Goal: Find specific fact: Find specific fact

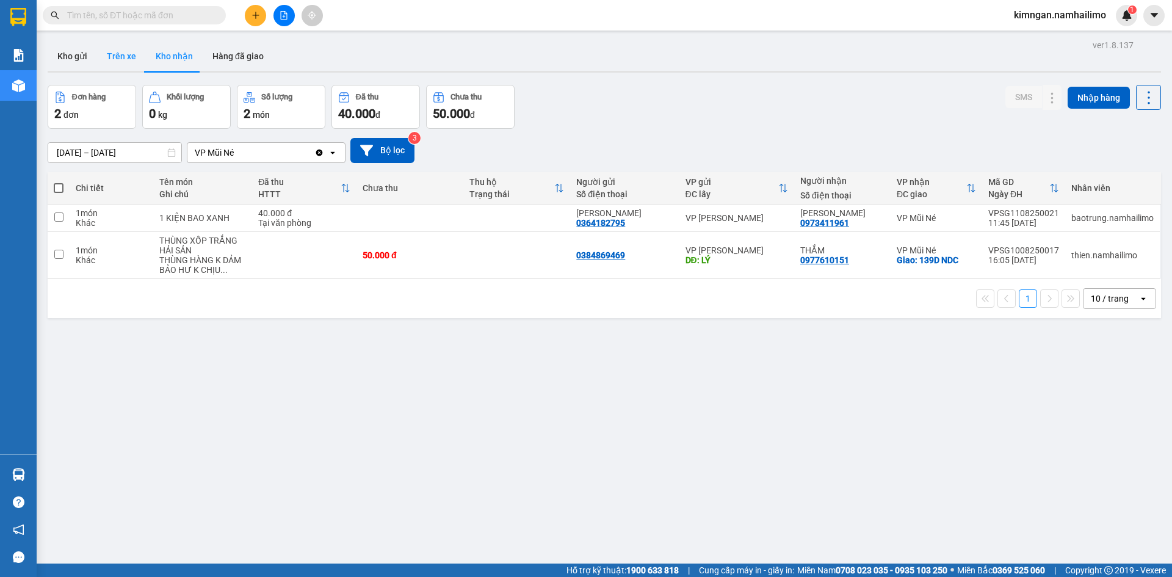
click at [115, 56] on button "Trên xe" at bounding box center [121, 55] width 49 height 29
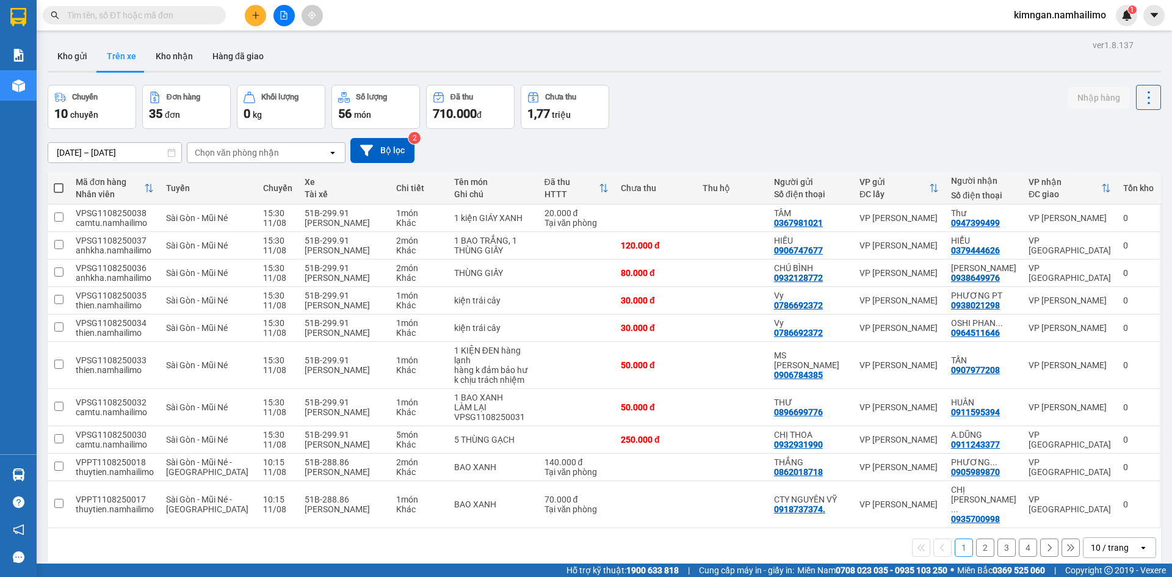
click at [233, 156] on div "Chọn văn phòng nhận" at bounding box center [237, 152] width 84 height 12
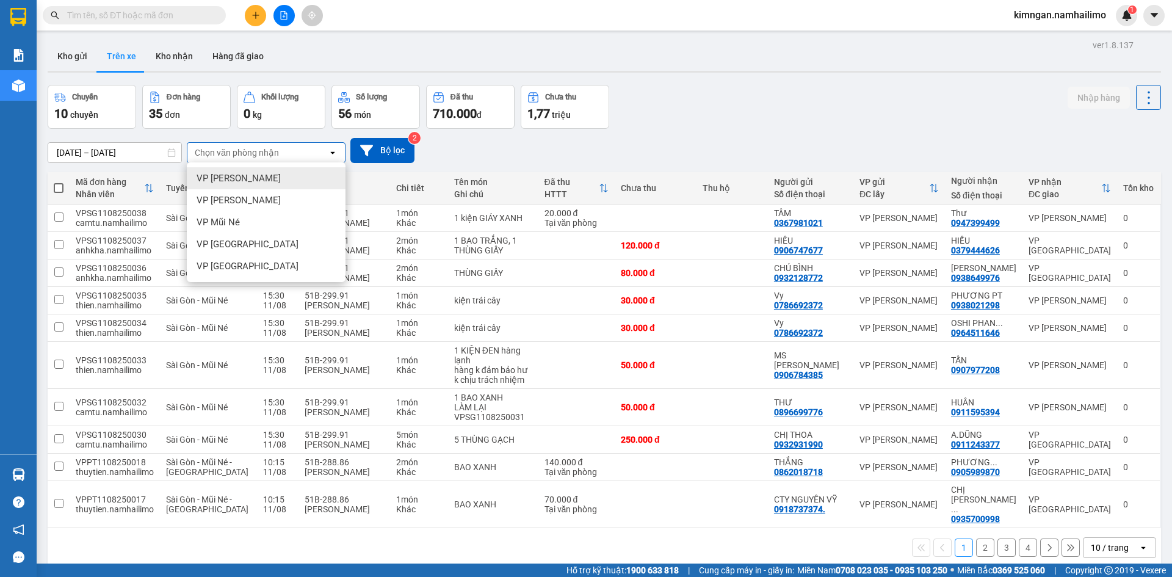
click at [247, 175] on span "VP [PERSON_NAME]" at bounding box center [238, 178] width 84 height 12
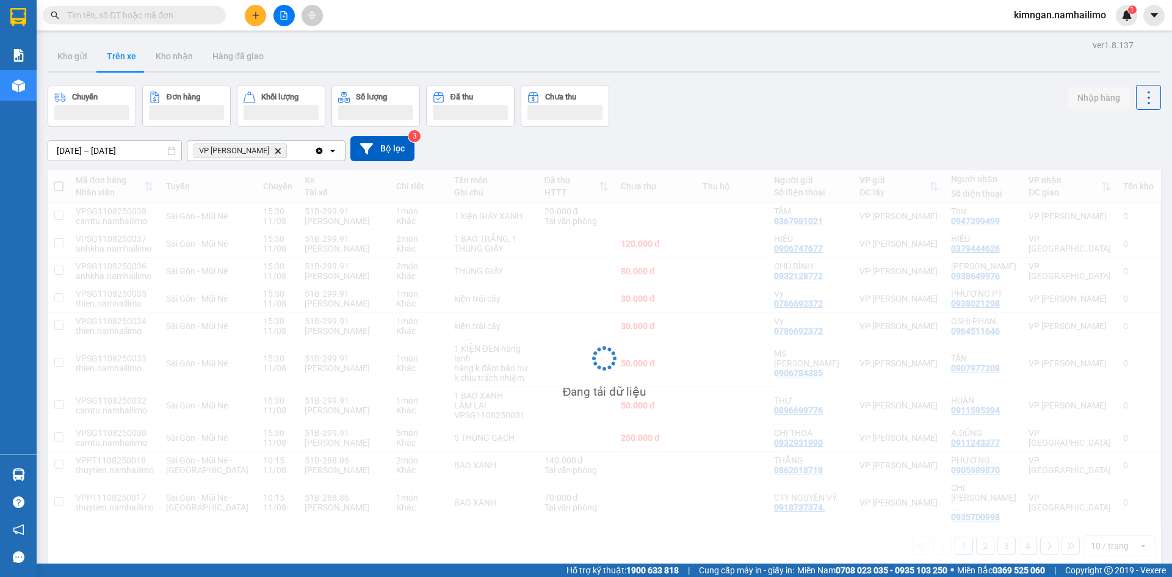
click at [279, 151] on span "VP [PERSON_NAME] Lão Delete" at bounding box center [239, 150] width 93 height 15
click at [275, 151] on icon "Delete" at bounding box center [277, 150] width 7 height 7
click at [275, 151] on div "Chọn văn phòng nhận" at bounding box center [237, 151] width 84 height 12
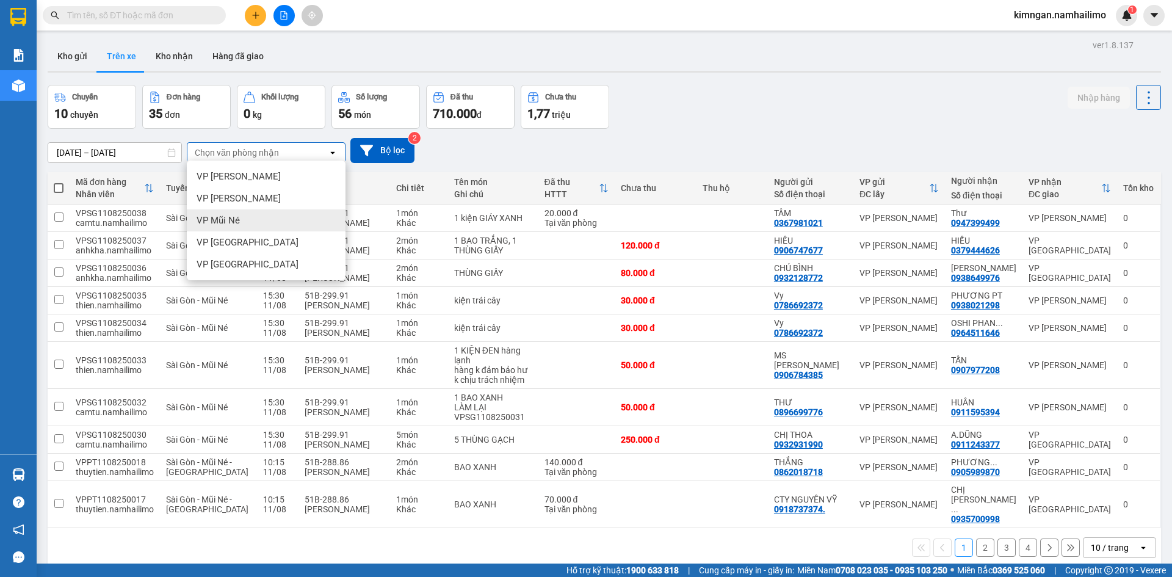
click at [238, 217] on span "VP Mũi Né" at bounding box center [217, 220] width 43 height 12
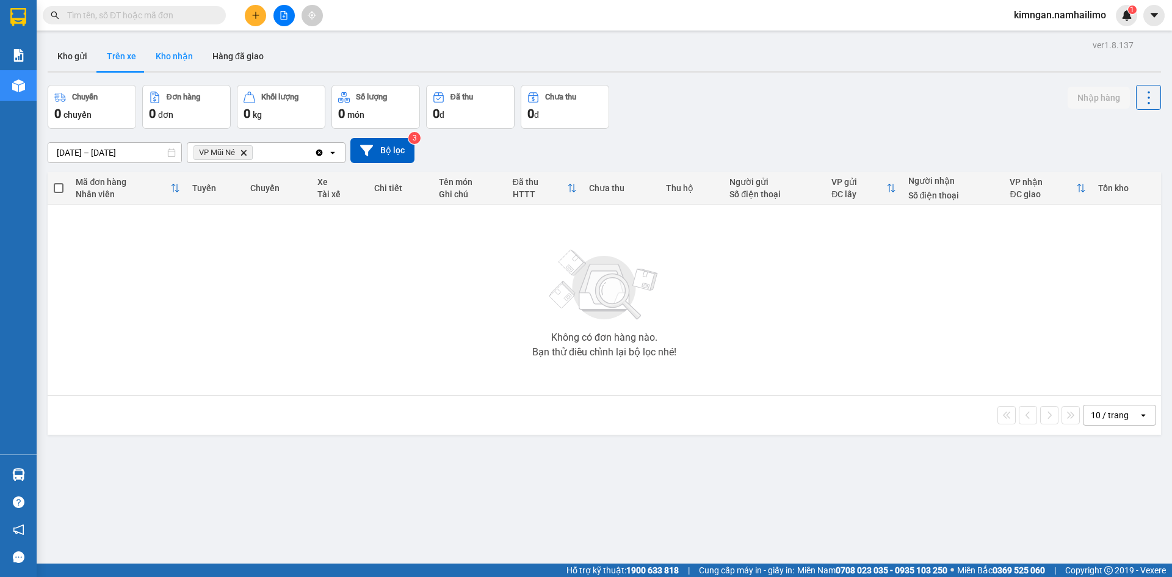
click at [158, 52] on button "Kho nhận" at bounding box center [174, 55] width 57 height 29
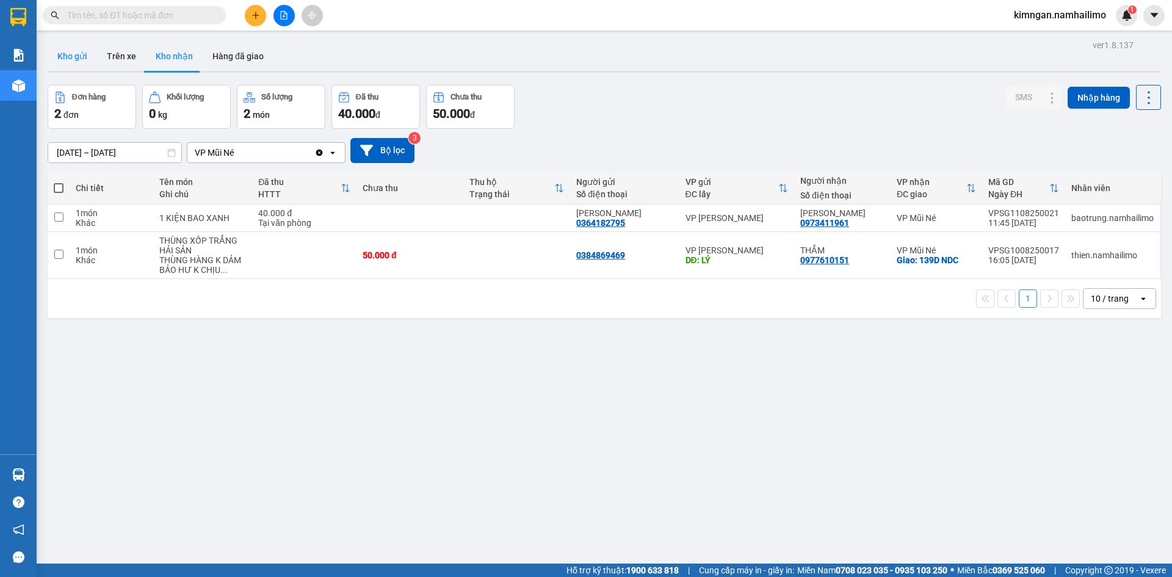
click at [90, 56] on button "Kho gửi" at bounding box center [72, 55] width 49 height 29
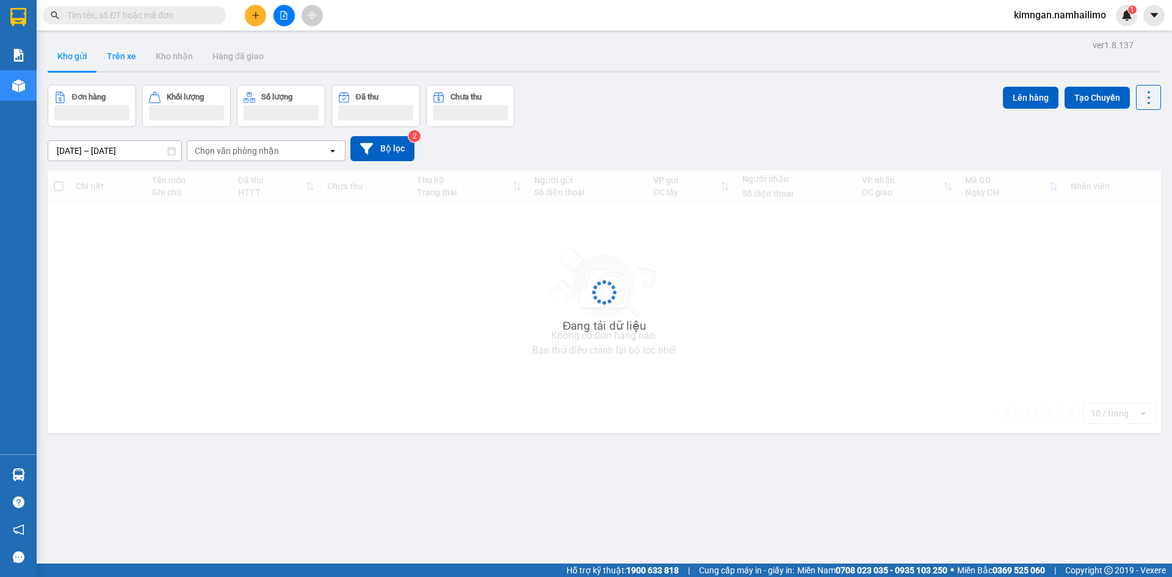
click at [132, 60] on button "Trên xe" at bounding box center [121, 55] width 49 height 29
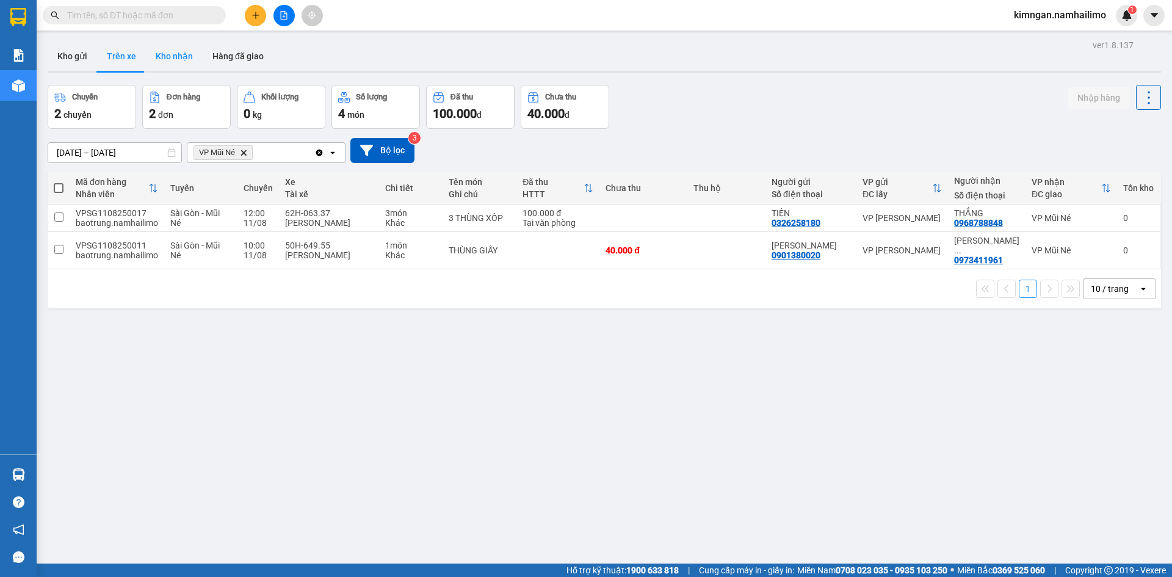
click at [171, 46] on button "Kho nhận" at bounding box center [174, 55] width 57 height 29
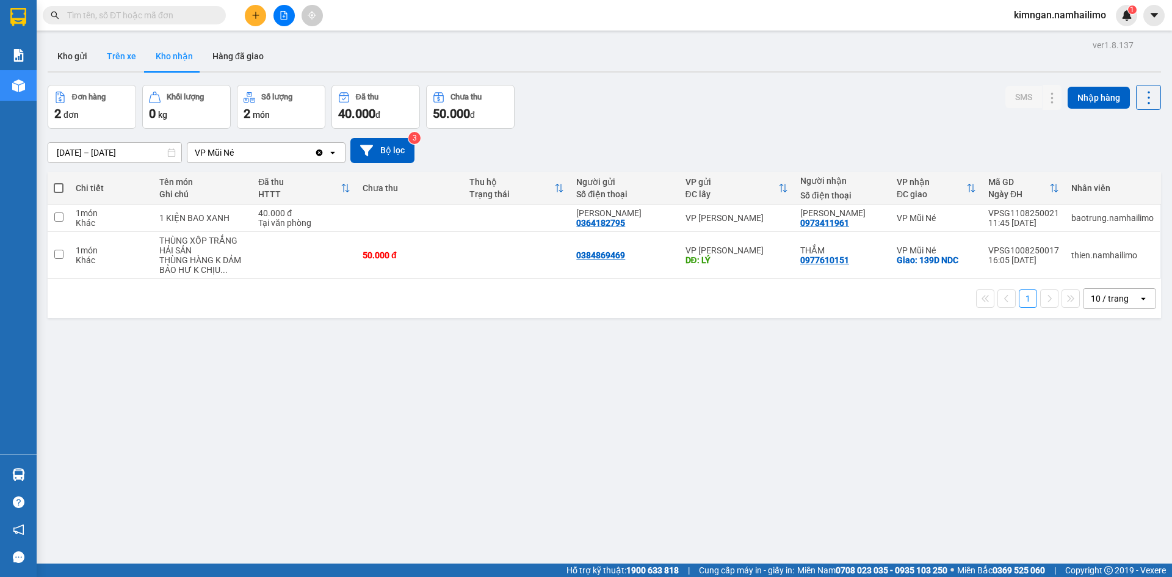
click at [128, 55] on button "Trên xe" at bounding box center [121, 55] width 49 height 29
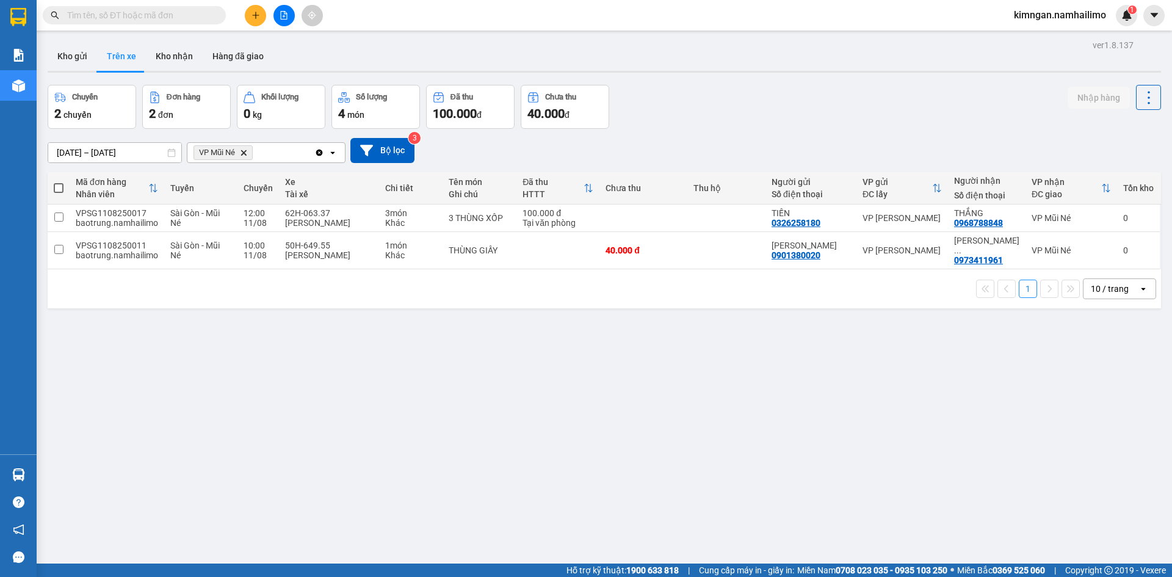
click at [243, 153] on icon "Delete" at bounding box center [243, 152] width 7 height 7
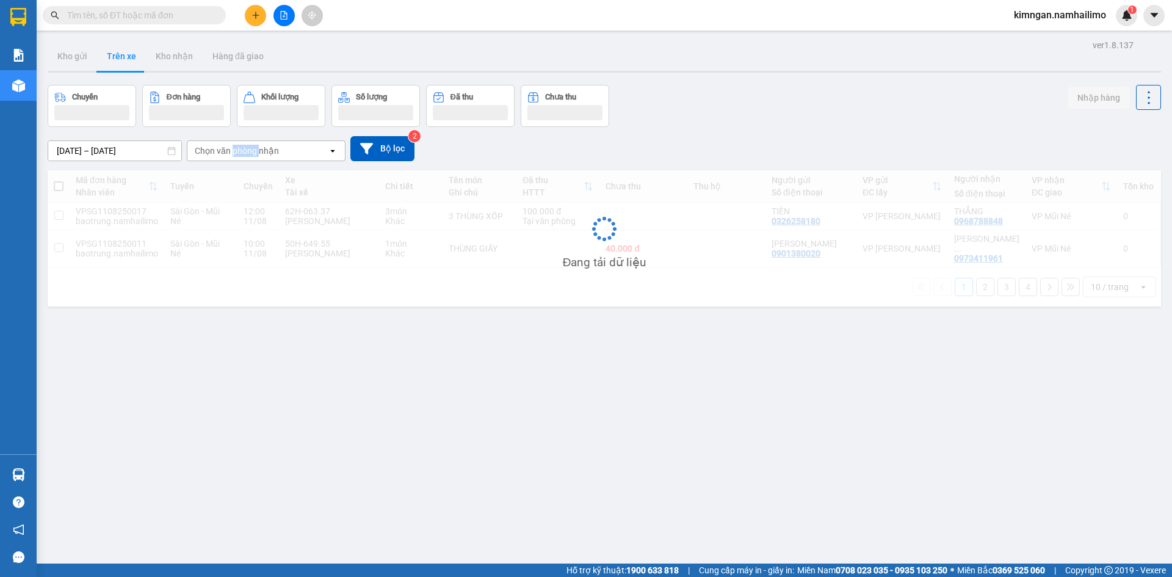
click at [243, 153] on div "Chọn văn phòng nhận" at bounding box center [237, 151] width 84 height 12
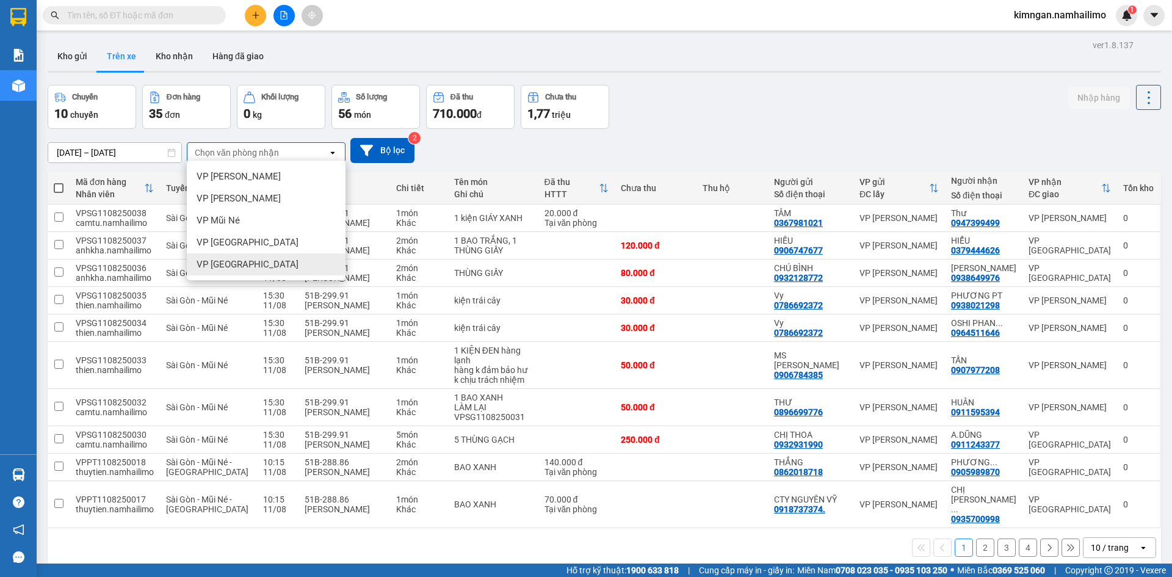
click at [250, 261] on span "VP [GEOGRAPHIC_DATA]" at bounding box center [247, 264] width 102 height 12
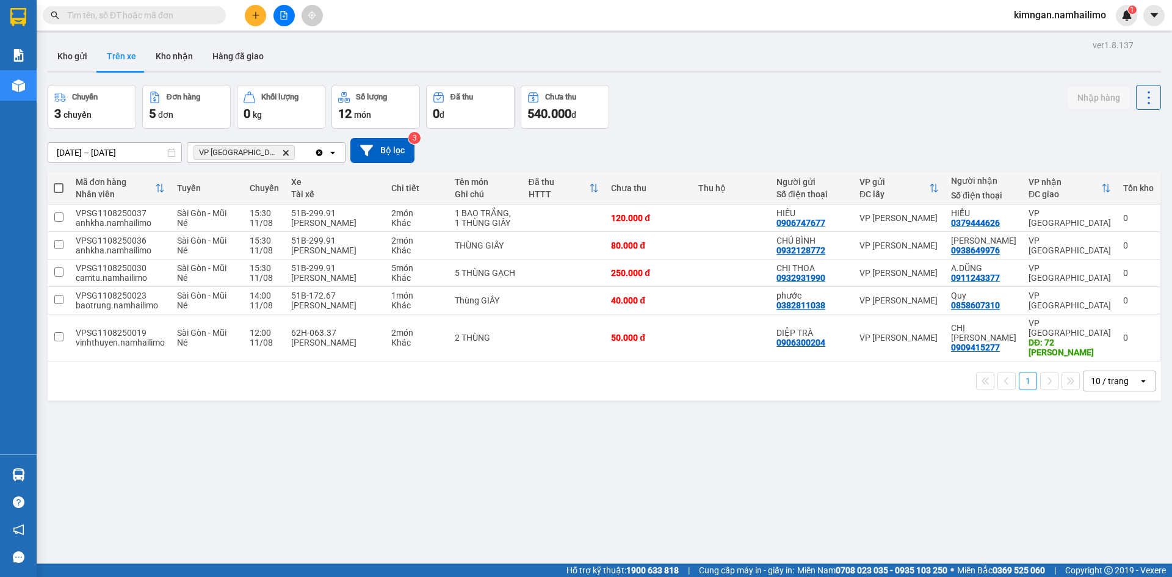
click at [255, 151] on span "VP chợ Mũi Né Delete" at bounding box center [243, 152] width 101 height 15
click at [282, 151] on icon "Delete" at bounding box center [285, 152] width 7 height 7
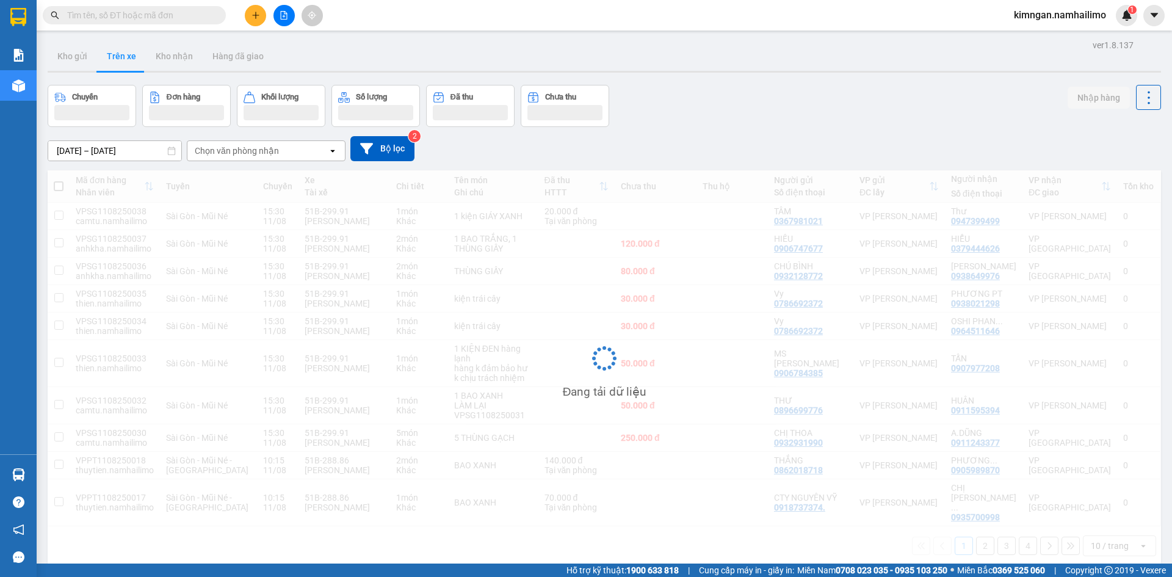
click at [248, 153] on div "Chọn văn phòng nhận" at bounding box center [237, 151] width 84 height 12
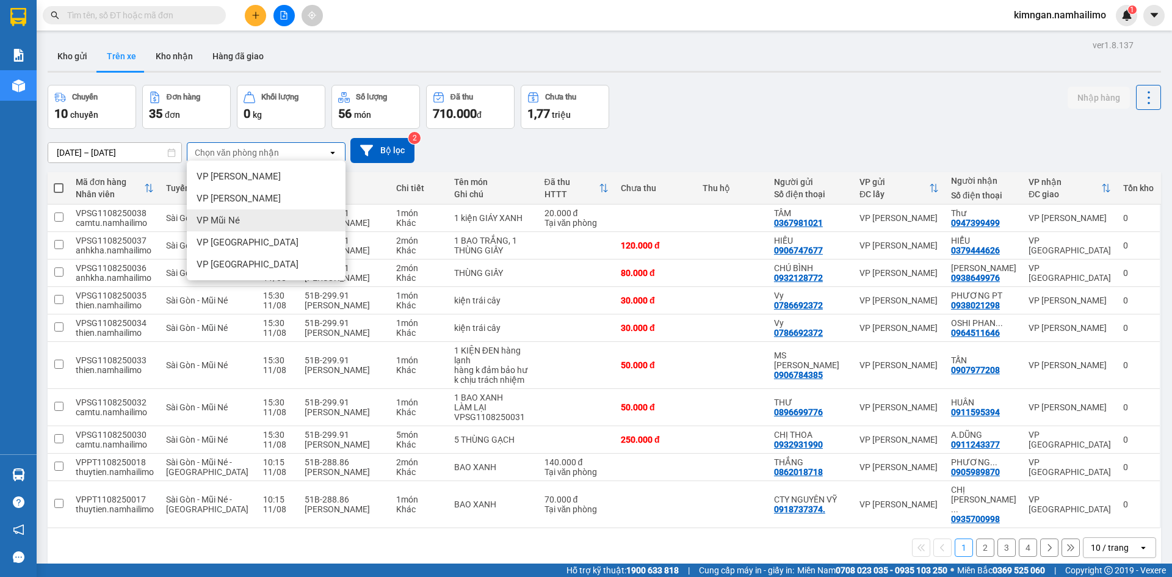
click at [246, 225] on div "VP Mũi Né" at bounding box center [266, 220] width 159 height 22
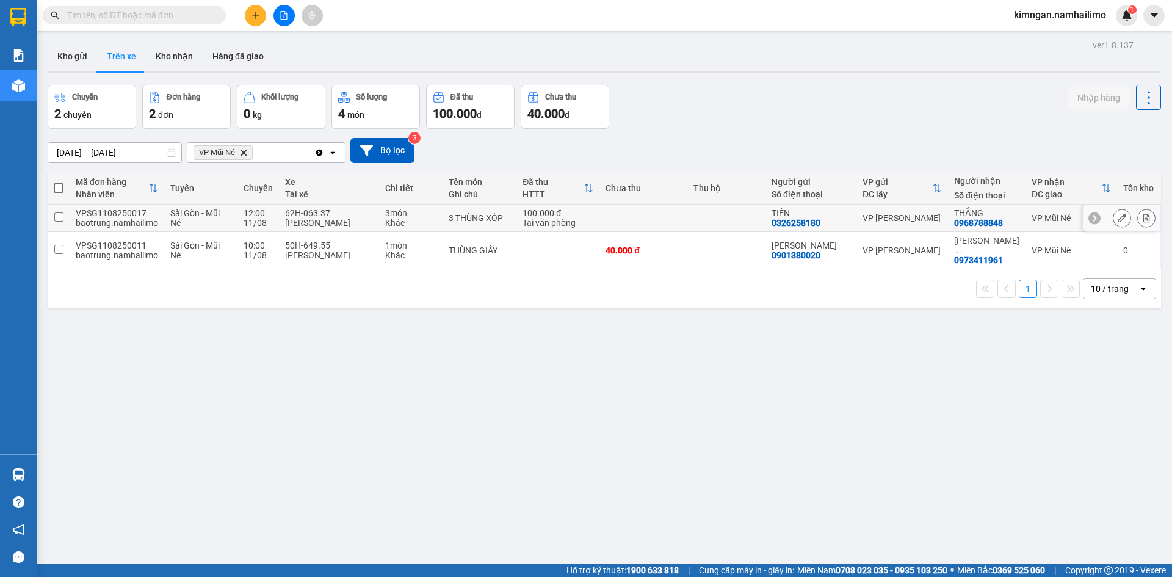
drag, startPoint x: 815, startPoint y: 222, endPoint x: 660, endPoint y: 338, distance: 193.1
click at [659, 344] on div "ver 1.8.137 Kho gửi Trên xe Kho nhận Hàng đã giao Chuyến 2 chuyến Đơn hàng 2 đơ…" at bounding box center [604, 325] width 1123 height 577
click at [788, 225] on div "0326258180" at bounding box center [795, 223] width 49 height 10
copy div "0326258180"
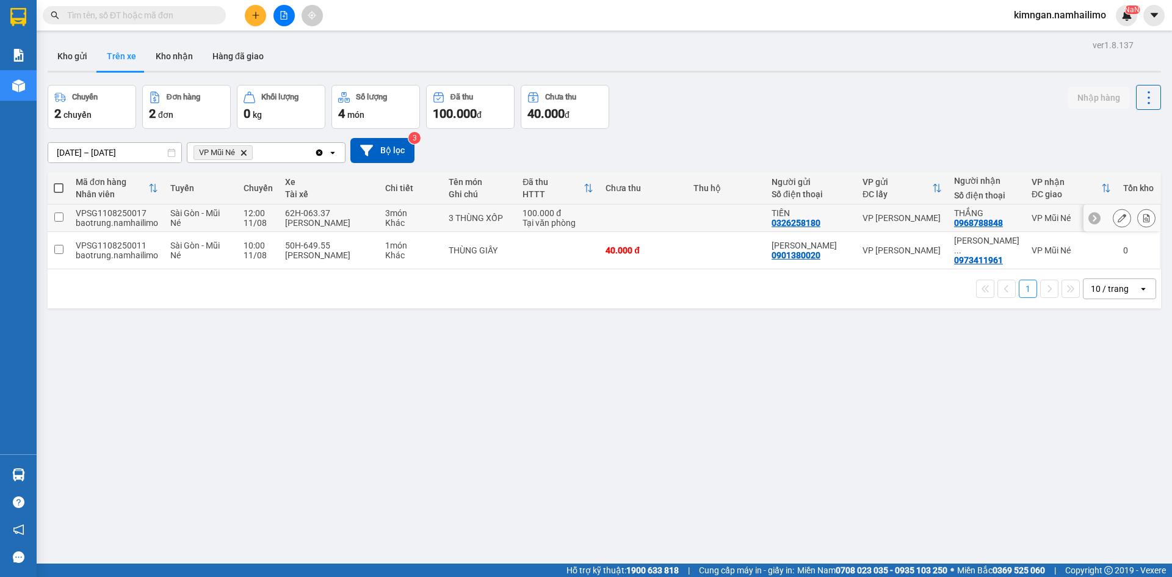
click at [981, 227] on div "0968788848" at bounding box center [978, 223] width 49 height 10
click at [981, 224] on div "0968788848" at bounding box center [978, 223] width 49 height 10
copy div "0968788848"
click at [154, 54] on button "Kho nhận" at bounding box center [174, 55] width 57 height 29
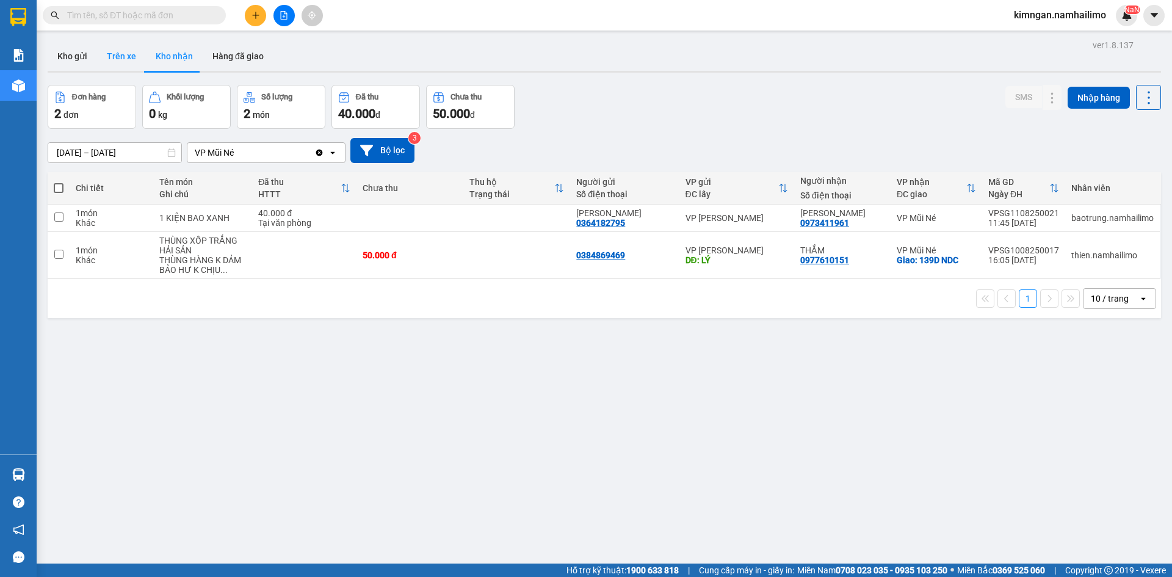
click at [125, 57] on button "Trên xe" at bounding box center [121, 55] width 49 height 29
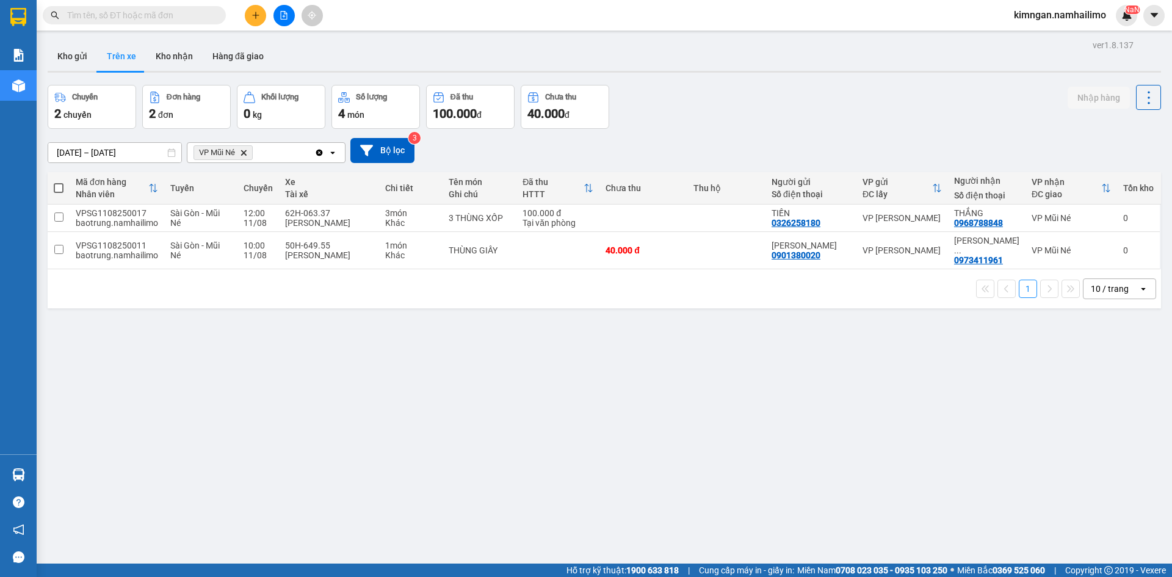
click at [249, 150] on span "VP Mũi Né Delete" at bounding box center [222, 152] width 59 height 15
click at [249, 152] on span "VP Mũi Né Delete" at bounding box center [222, 152] width 59 height 15
click at [243, 154] on icon "VP Mũi Né, close by backspace" at bounding box center [243, 152] width 5 height 5
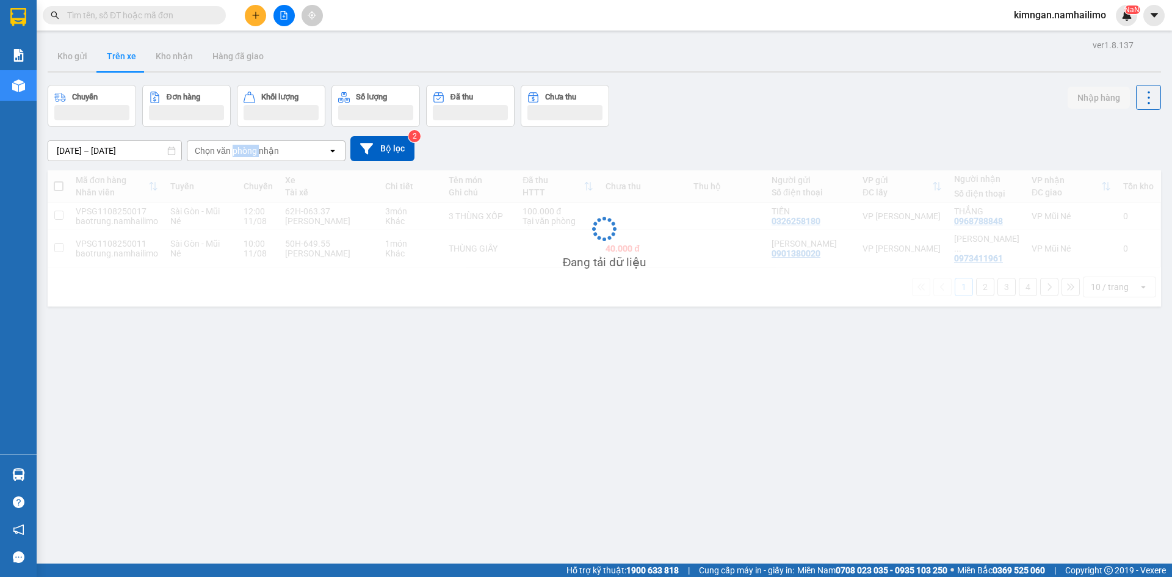
click at [243, 154] on div "Chọn văn phòng nhận" at bounding box center [237, 151] width 84 height 12
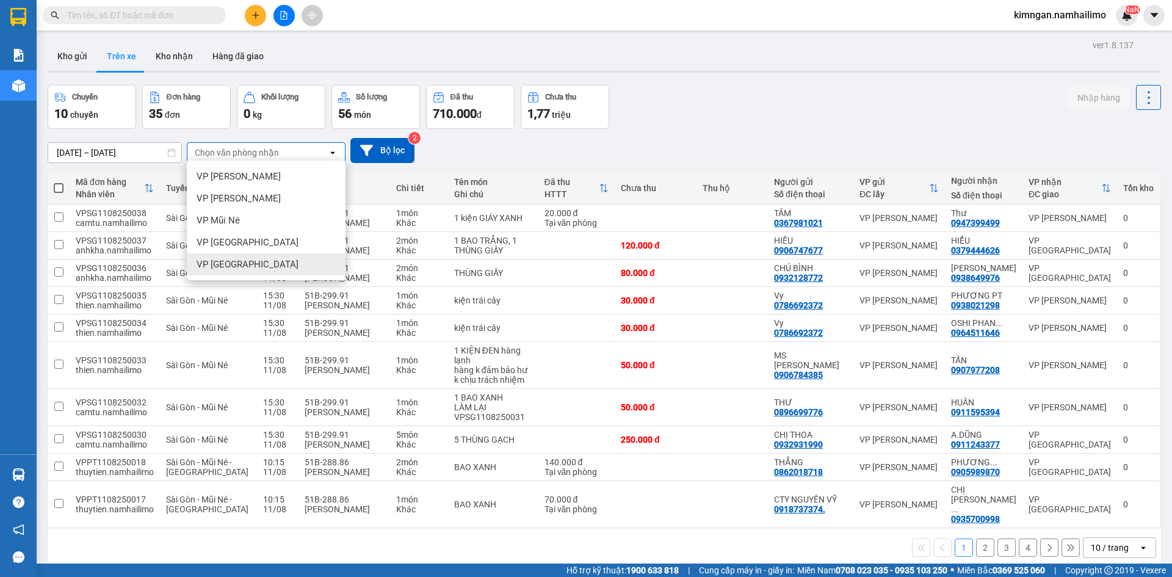
click at [243, 259] on span "VP [GEOGRAPHIC_DATA]" at bounding box center [247, 264] width 102 height 12
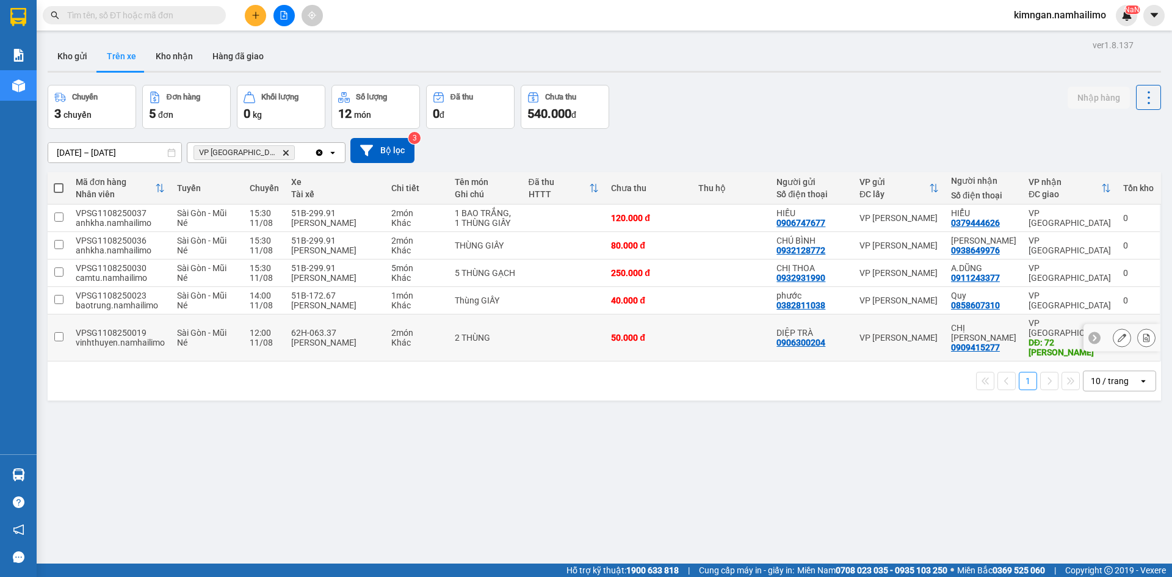
click at [962, 352] on div "0909415277" at bounding box center [975, 347] width 49 height 10
copy div "0909415277"
